Goal: Navigation & Orientation: Find specific page/section

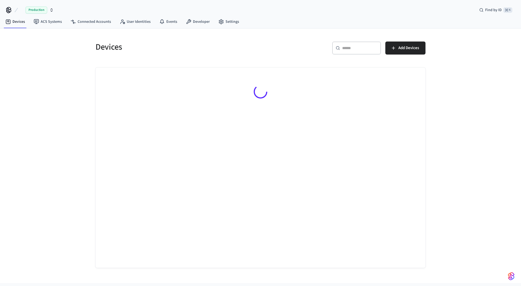
click at [30, 9] on span "Production" at bounding box center [36, 10] width 22 height 7
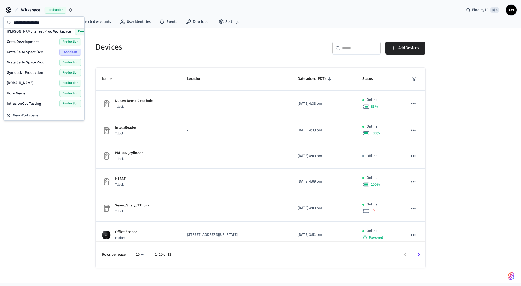
scroll to position [70, 0]
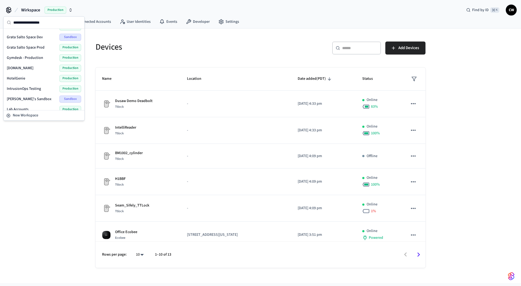
click at [39, 58] on span "Gymdesk - Production" at bounding box center [25, 57] width 36 height 5
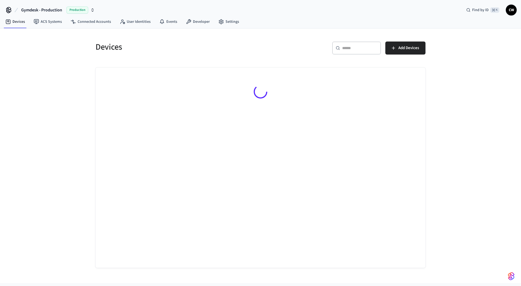
click at [48, 71] on div "Devices ​ ​ Add Devices" at bounding box center [260, 155] width 521 height 254
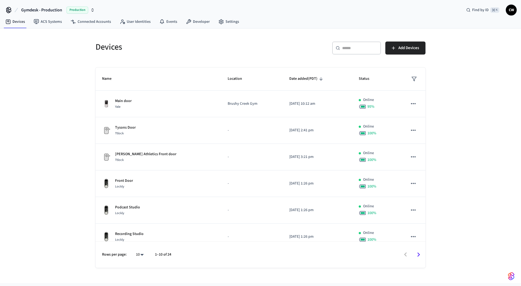
click at [65, 73] on div "Devices ​ ​ Add Devices Name Location Date added (PDT) Status Main door [GEOGRA…" at bounding box center [260, 155] width 521 height 254
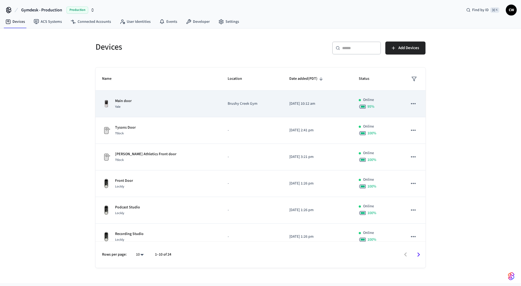
click at [140, 104] on div "Main door Yale" at bounding box center [158, 103] width 113 height 11
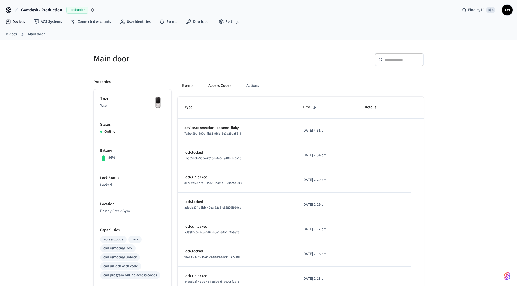
click at [219, 88] on button "Access Codes" at bounding box center [219, 85] width 31 height 13
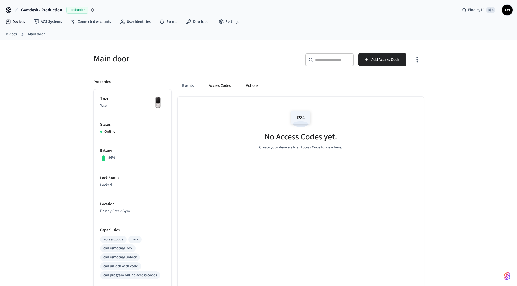
click at [248, 87] on button "Actions" at bounding box center [251, 85] width 21 height 13
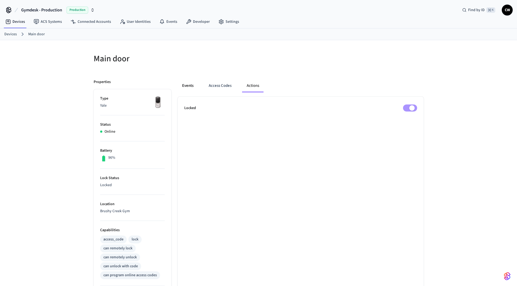
click at [193, 86] on button "Events" at bounding box center [188, 85] width 20 height 13
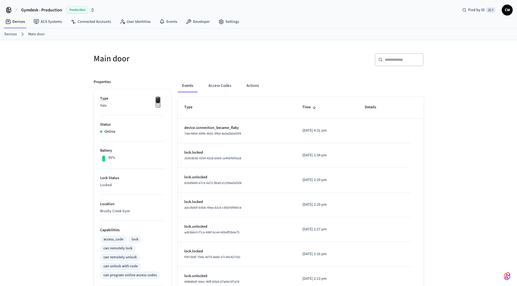
click at [184, 59] on h5 "Main door" at bounding box center [175, 58] width 162 height 11
click at [14, 34] on link "Devices" at bounding box center [10, 34] width 12 height 6
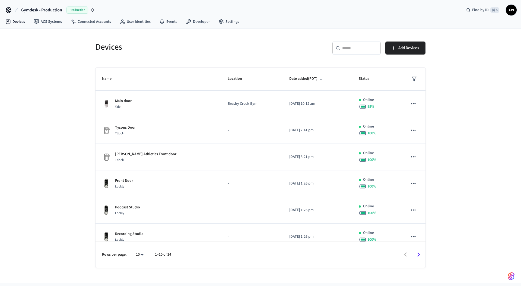
click at [69, 105] on div "Devices ​ ​ Add Devices Name Location Date added (PDT) Status Main door [GEOGRA…" at bounding box center [260, 155] width 521 height 254
